Goal: Transaction & Acquisition: Download file/media

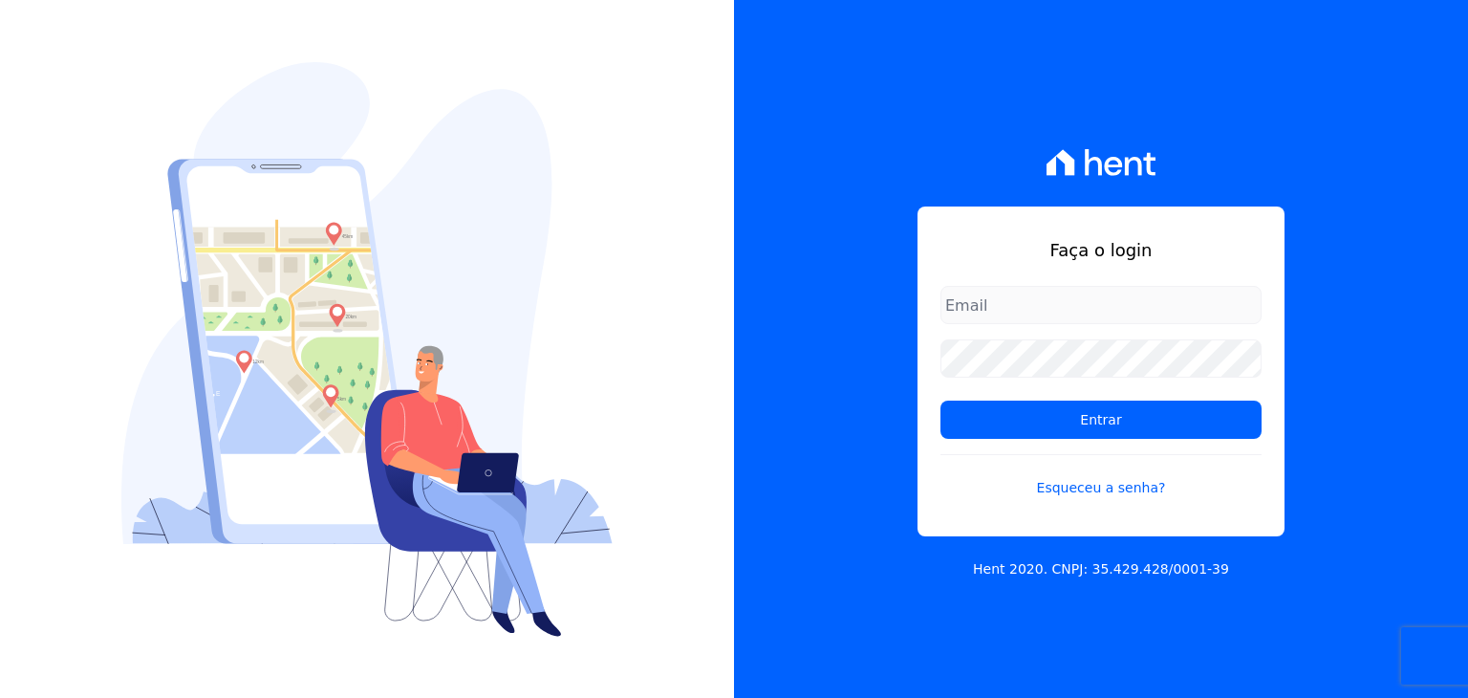
type input "[PERSON_NAME][EMAIL_ADDRESS][DOMAIN_NAME]"
click at [991, 250] on h1 "Faça o login" at bounding box center [1100, 250] width 321 height 26
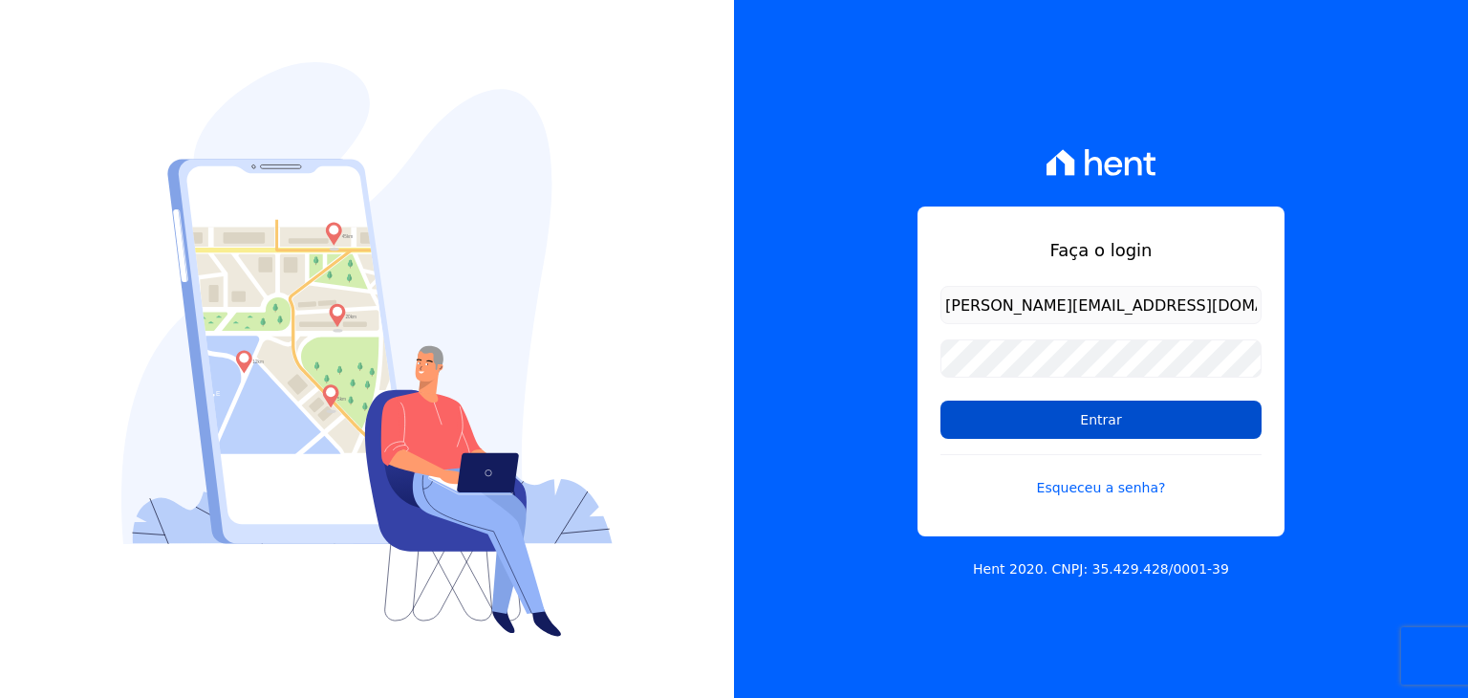
click at [1072, 422] on input "Entrar" at bounding box center [1100, 419] width 321 height 38
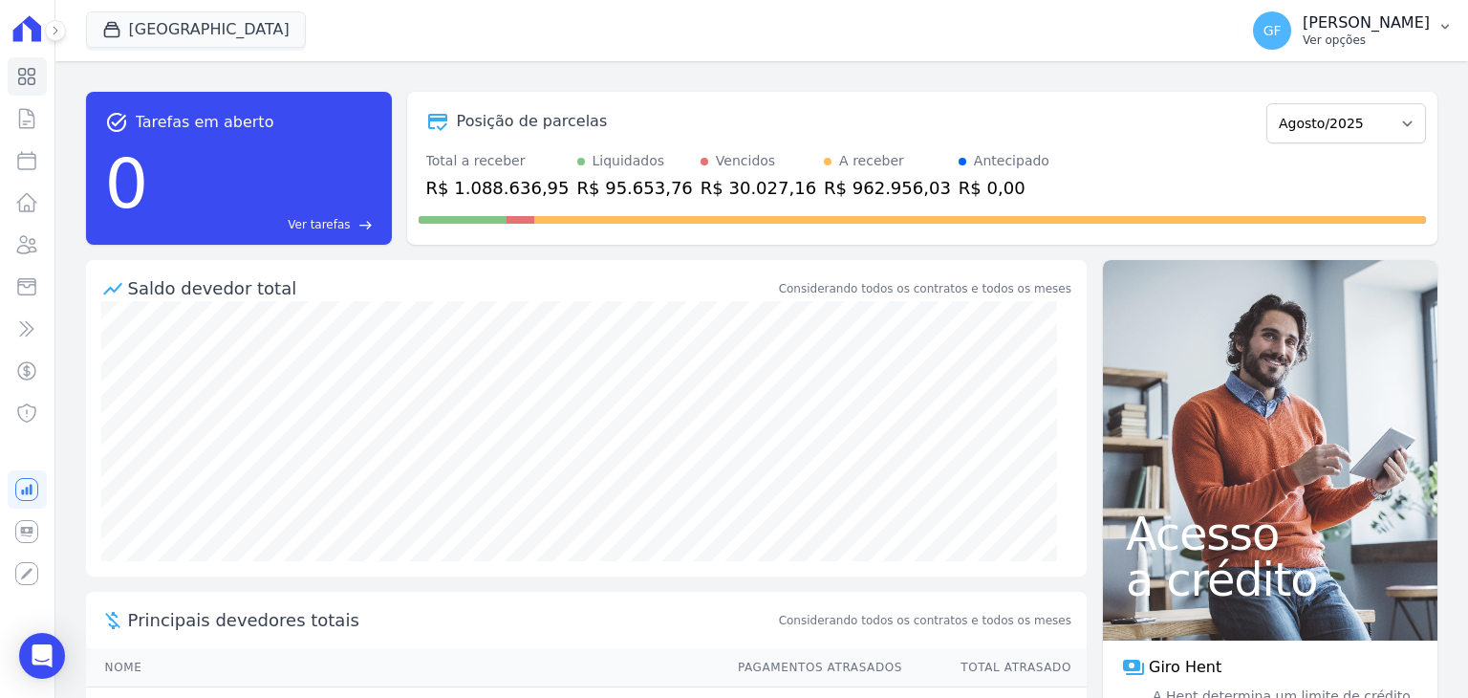
click at [1355, 51] on button "GF Guilherme Farias Ver opções" at bounding box center [1352, 31] width 230 height 54
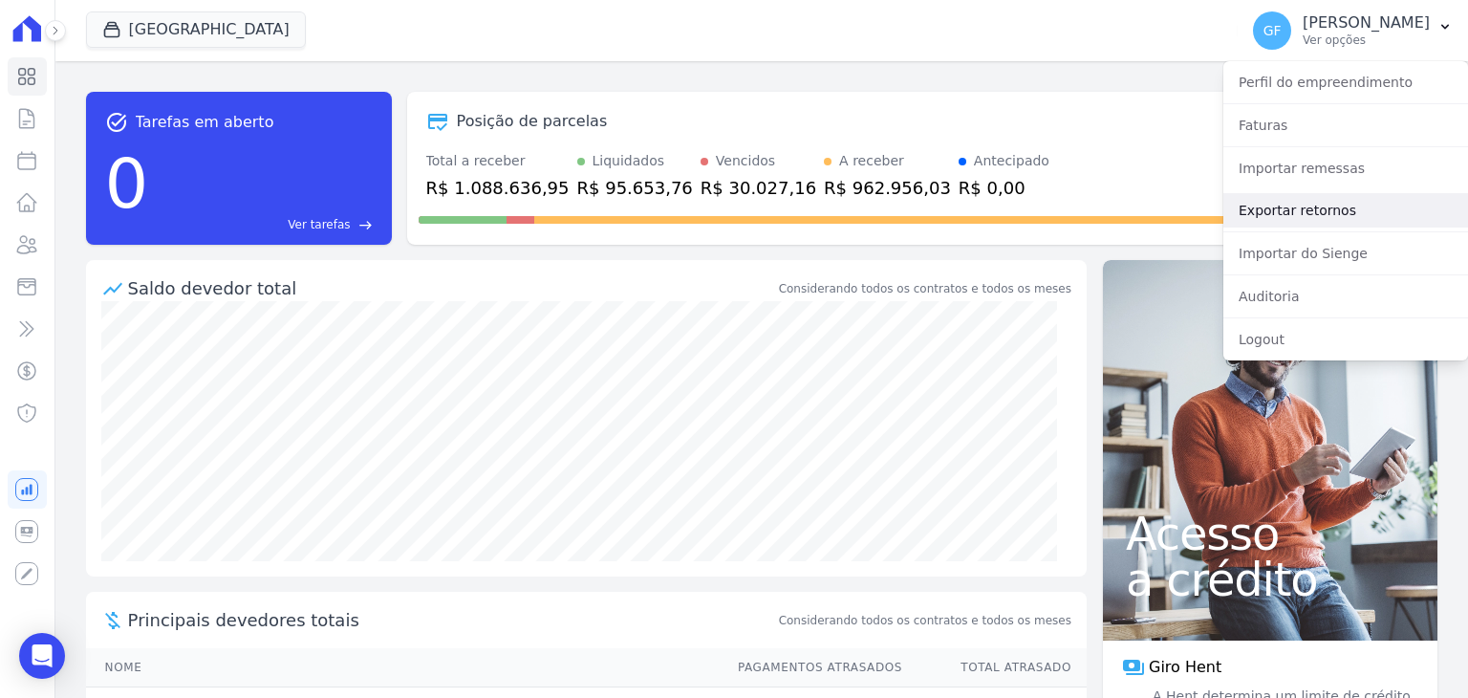
click at [1326, 205] on link "Exportar retornos" at bounding box center [1345, 210] width 245 height 34
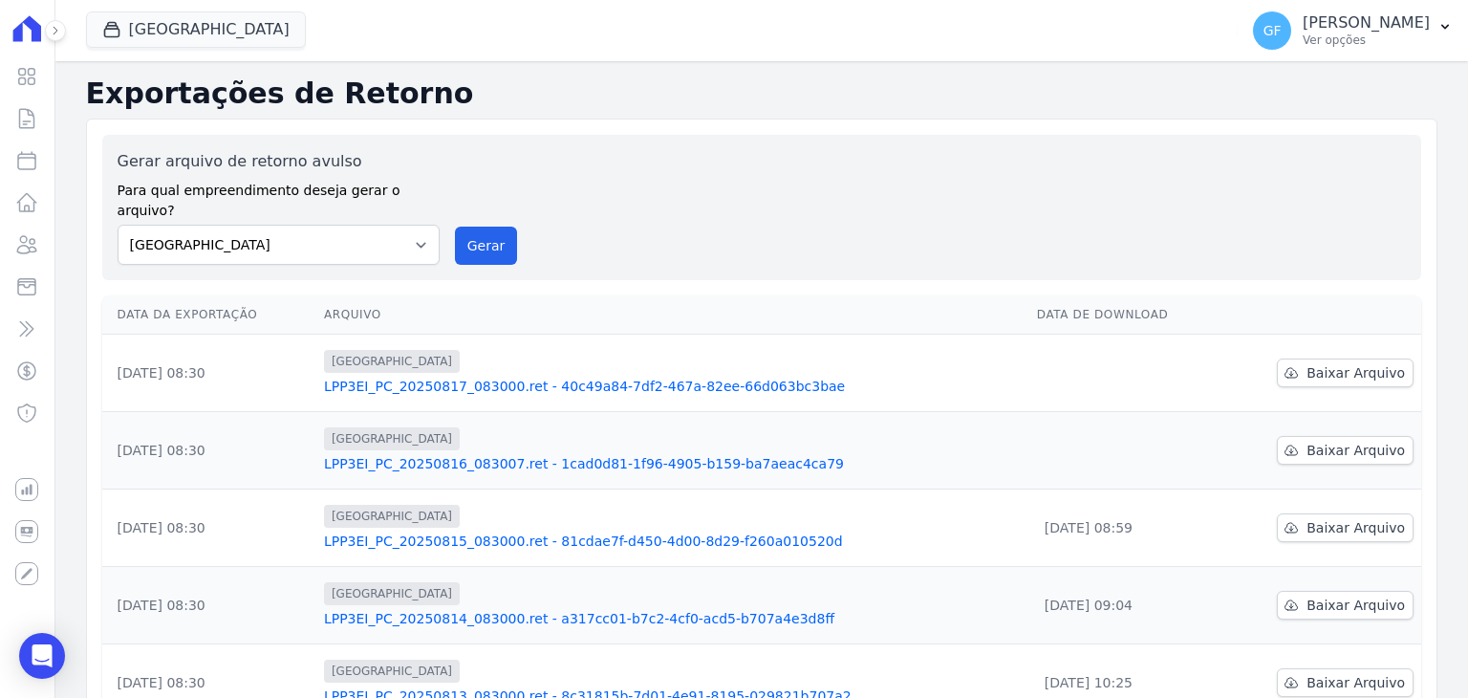
scroll to position [96, 0]
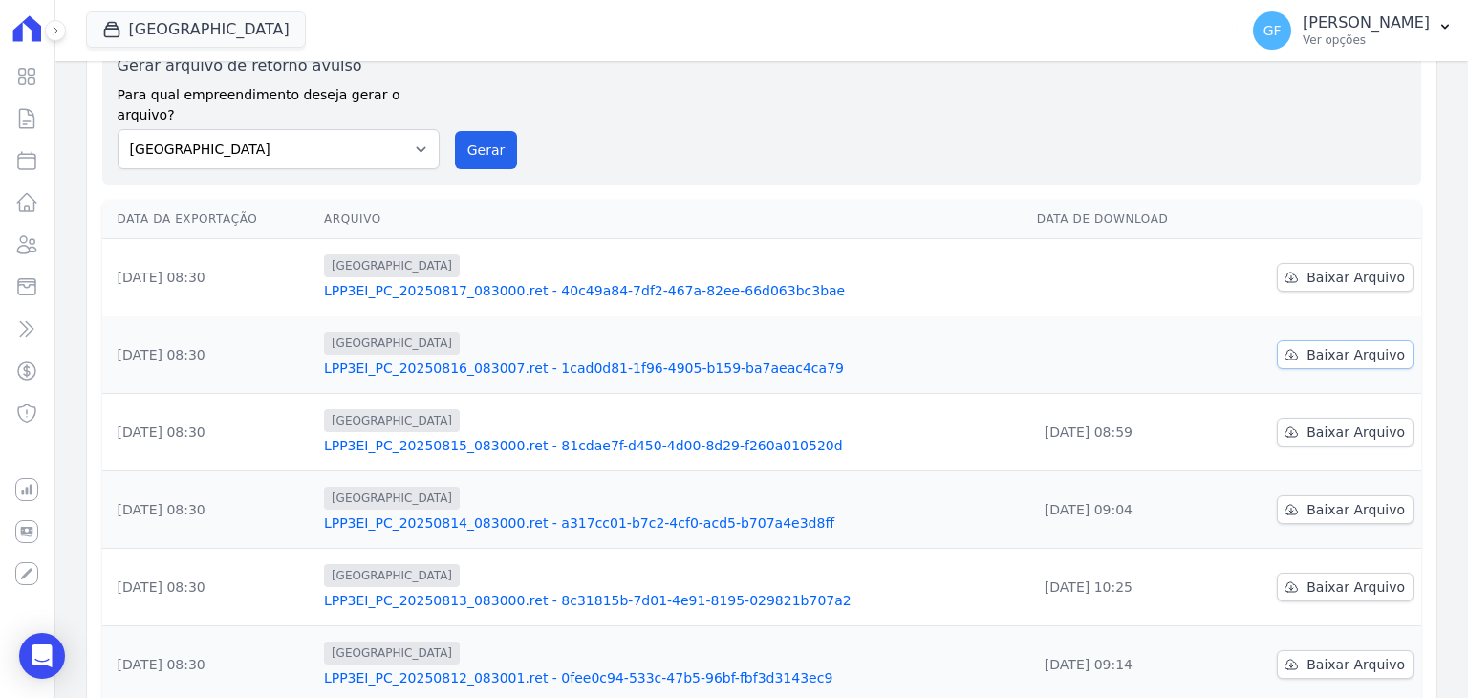
click at [1321, 345] on span "Baixar Arquivo" at bounding box center [1355, 354] width 98 height 19
click at [1368, 273] on td "Baixar Arquivo" at bounding box center [1321, 277] width 200 height 77
click at [1354, 268] on span "Baixar Arquivo" at bounding box center [1355, 277] width 98 height 19
click at [1388, 11] on div "GF Guilherme Farias Ver opções" at bounding box center [1341, 30] width 177 height 38
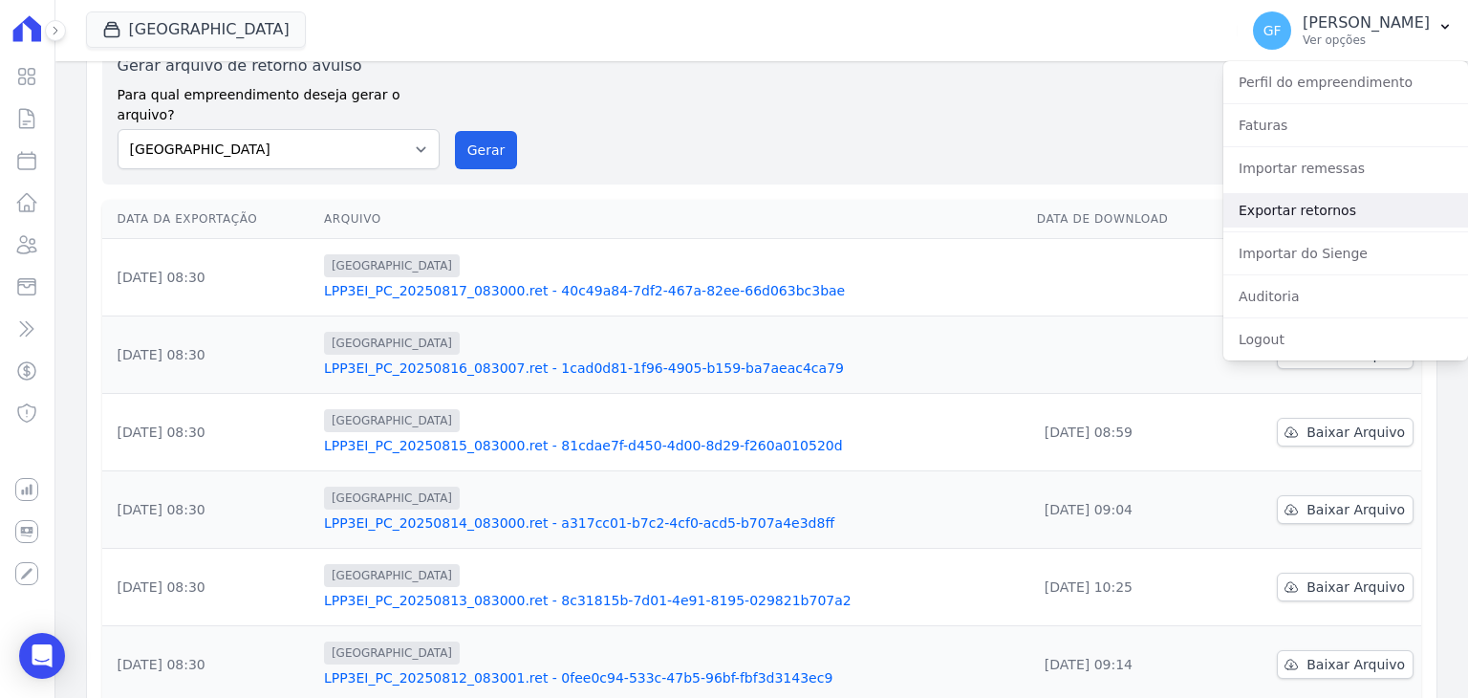
click at [1326, 211] on link "Exportar retornos" at bounding box center [1345, 210] width 245 height 34
click at [1325, 204] on link "Exportar retornos" at bounding box center [1345, 210] width 245 height 34
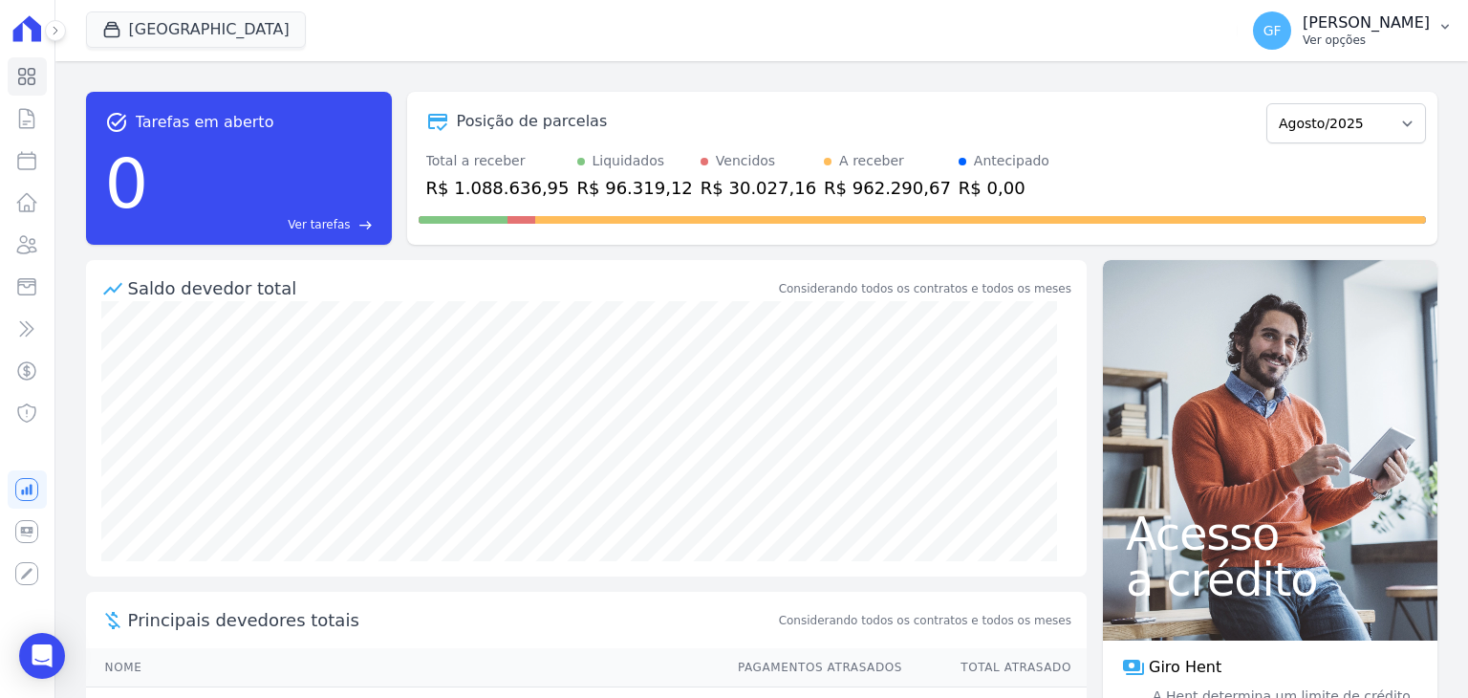
click at [1377, 39] on p "Ver opções" at bounding box center [1365, 39] width 127 height 15
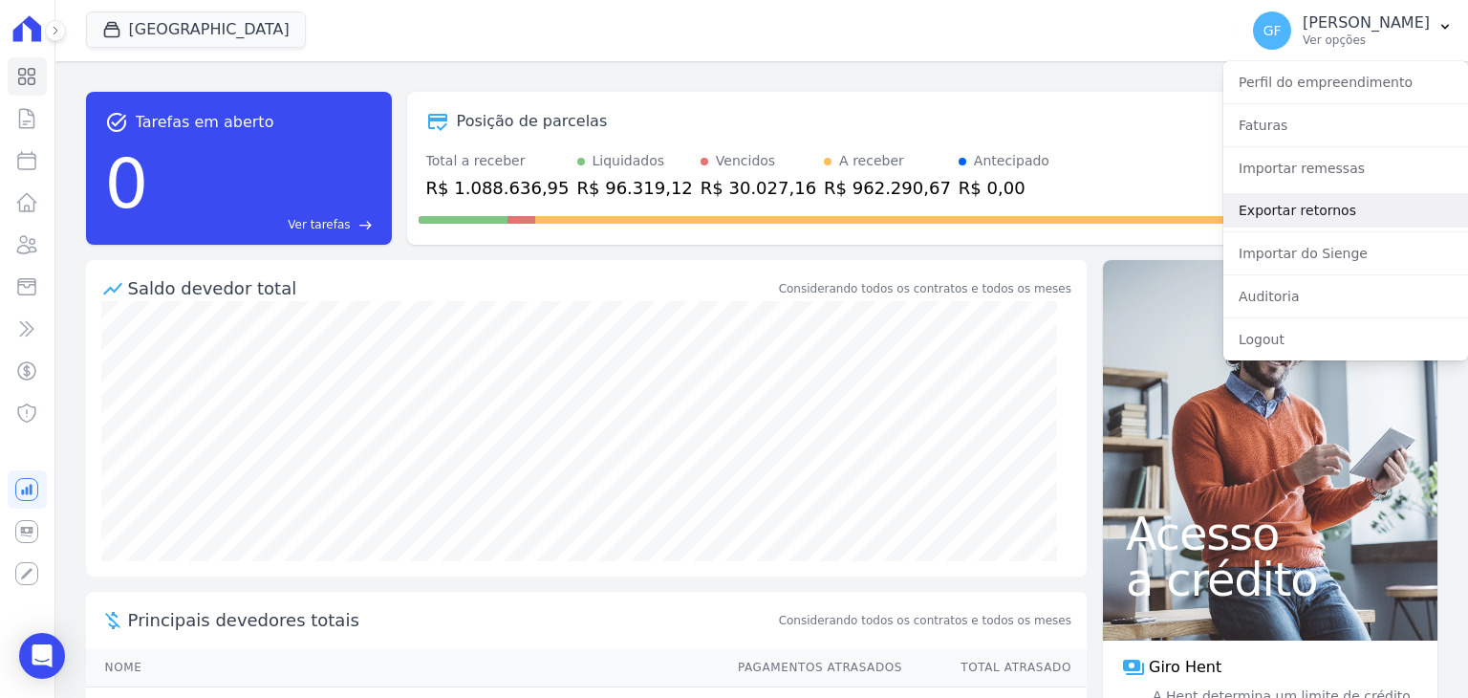
drag, startPoint x: 1259, startPoint y: 204, endPoint x: 1235, endPoint y: 187, distance: 28.9
click at [1259, 204] on link "Exportar retornos" at bounding box center [1345, 210] width 245 height 34
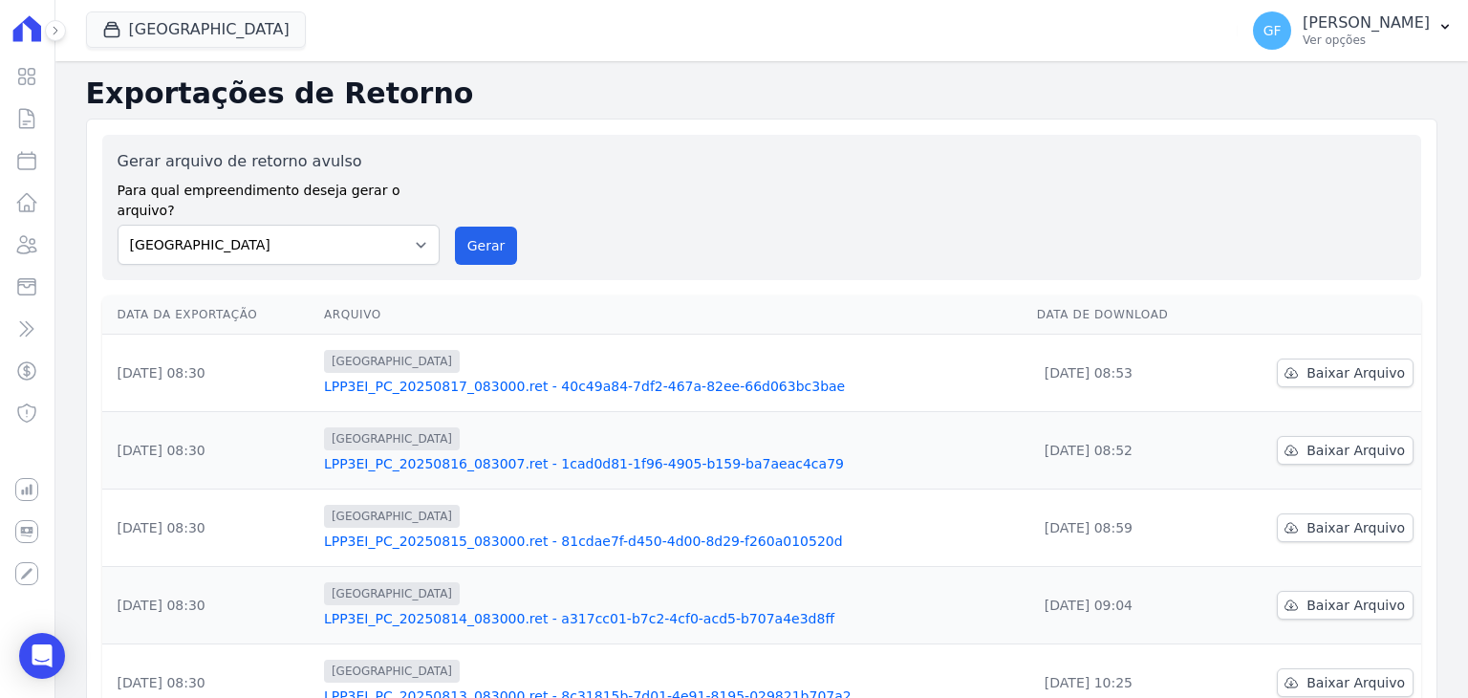
click at [453, 377] on link "LPP3EI_PC_20250817_083000.ret - 40c49a84-7df2-467a-82ee-66d063bc3bae" at bounding box center [673, 386] width 698 height 19
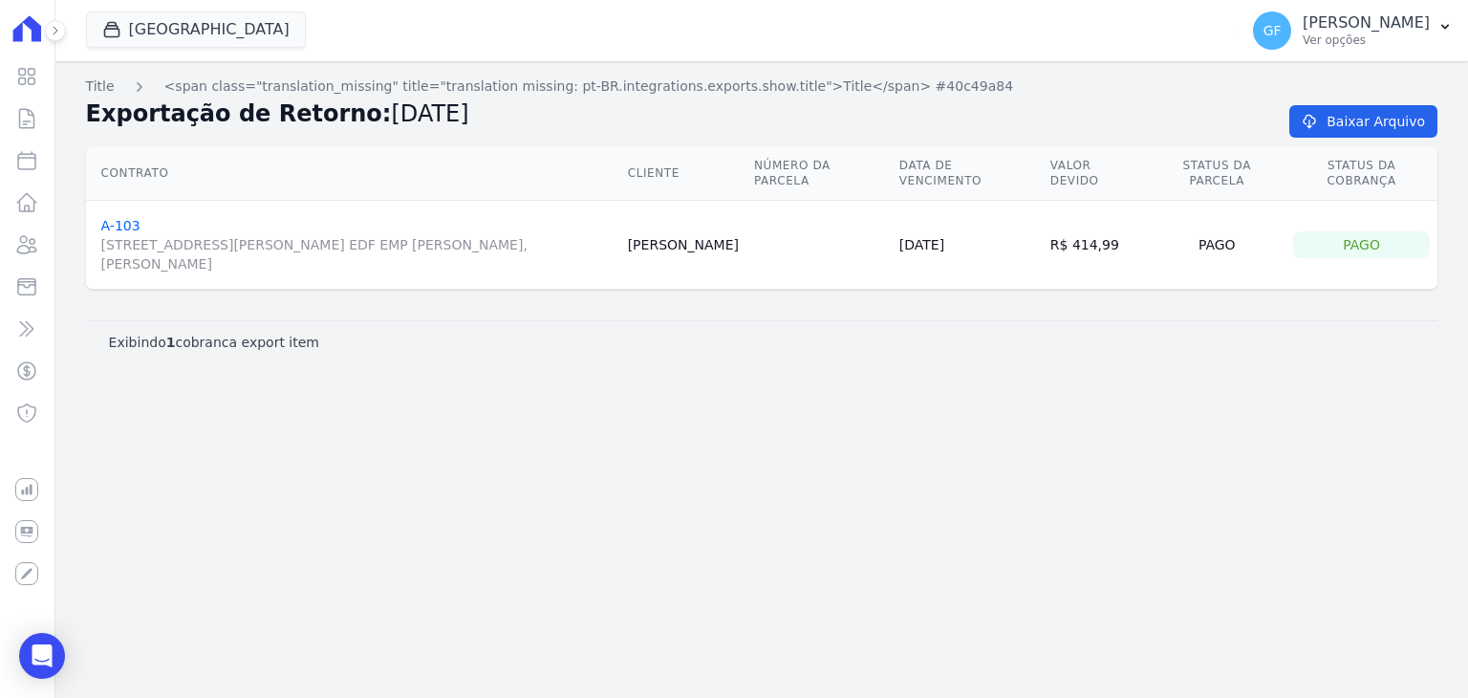
drag, startPoint x: 692, startPoint y: 240, endPoint x: 791, endPoint y: 261, distance: 101.6
click at [746, 261] on td "José Nascimento" at bounding box center [683, 245] width 126 height 89
copy td "José Nascimento"
click at [26, 81] on icon at bounding box center [27, 77] width 16 height 16
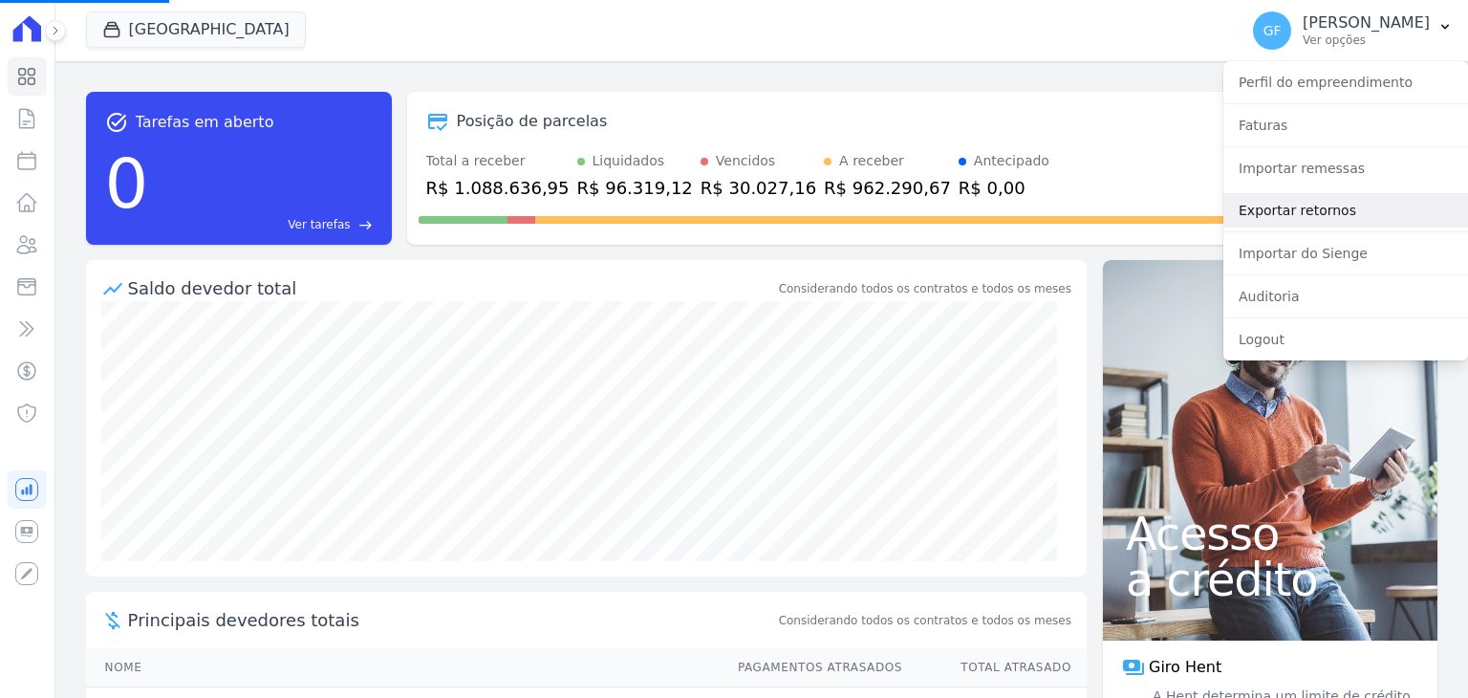
click at [1278, 206] on link "Exportar retornos" at bounding box center [1345, 210] width 245 height 34
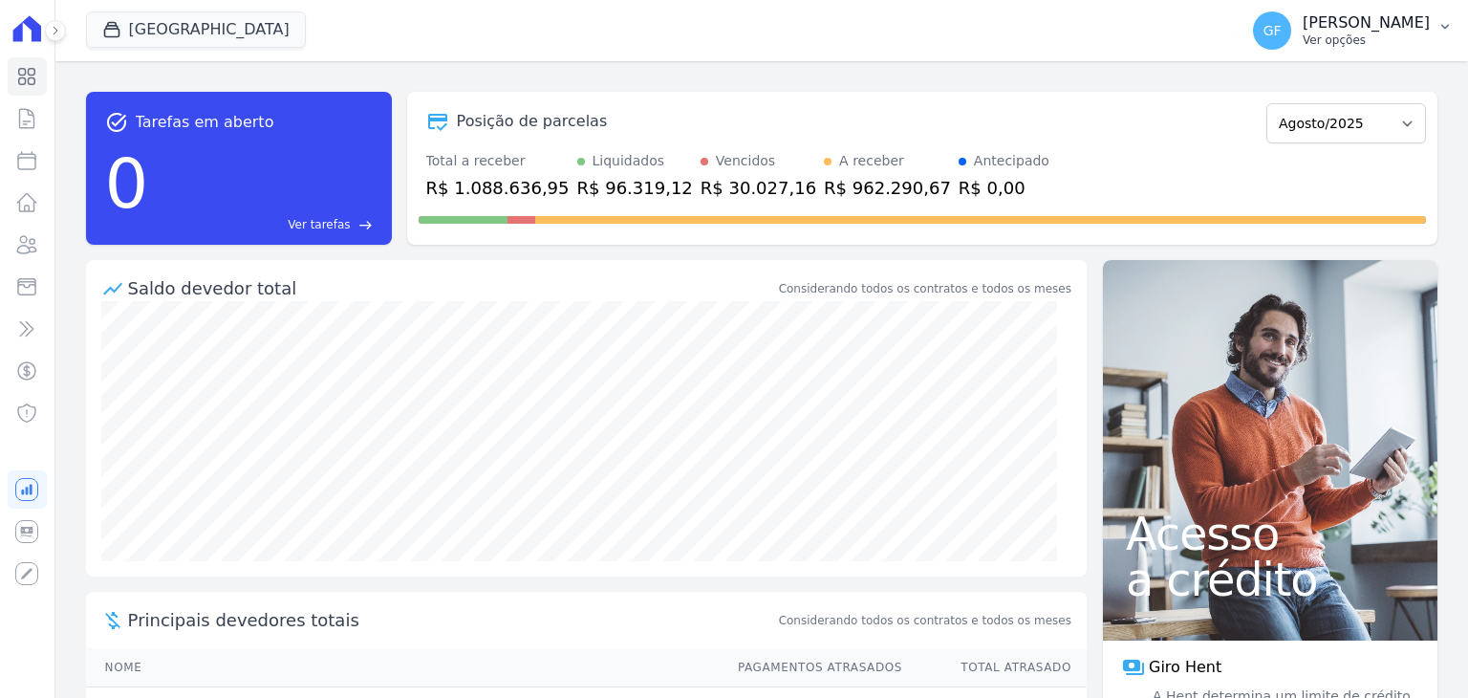
click at [1370, 43] on p "Ver opções" at bounding box center [1365, 39] width 127 height 15
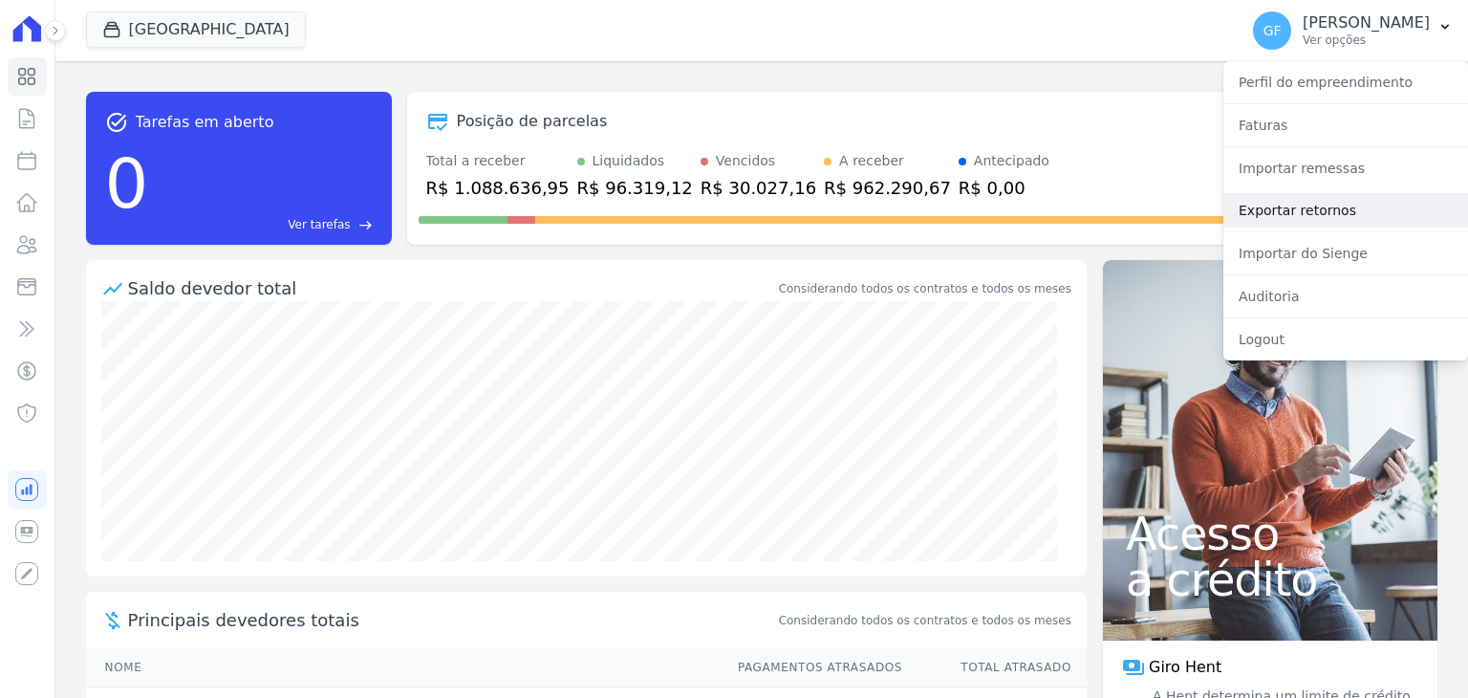
click at [1324, 214] on link "Exportar retornos" at bounding box center [1345, 210] width 245 height 34
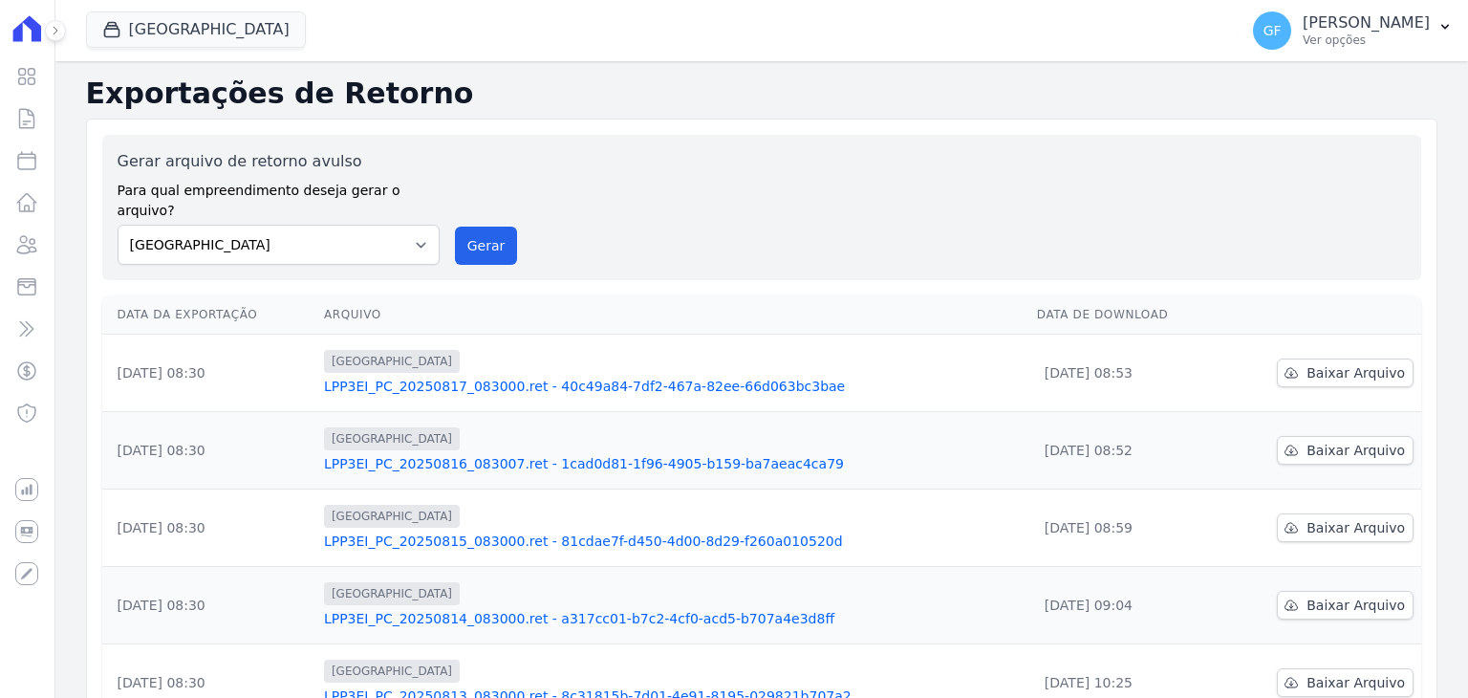
click at [65, 32] on button at bounding box center [55, 30] width 21 height 21
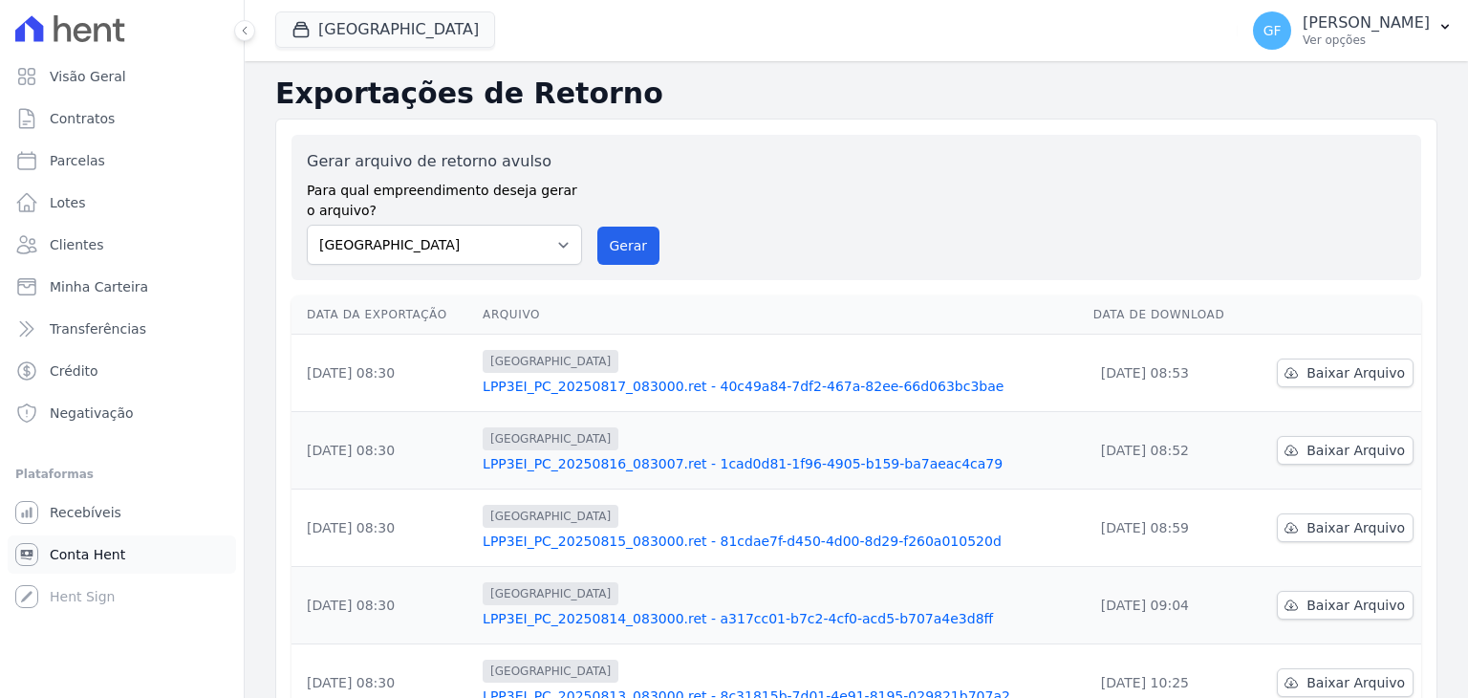
click at [108, 559] on span "Conta Hent" at bounding box center [87, 554] width 75 height 19
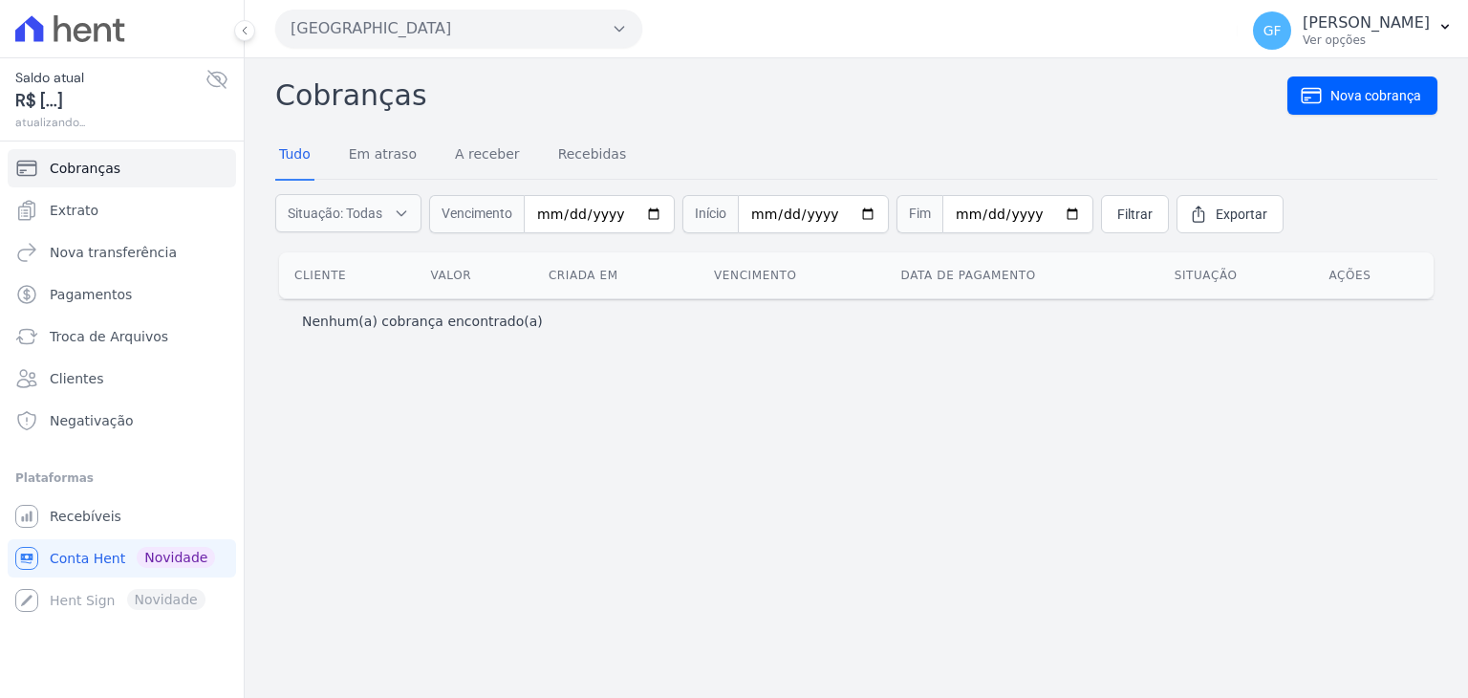
click at [68, 97] on span "R$ [...]" at bounding box center [110, 101] width 190 height 26
click at [43, 98] on span "R$ [...]" at bounding box center [110, 101] width 190 height 26
